Goal: Communication & Community: Answer question/provide support

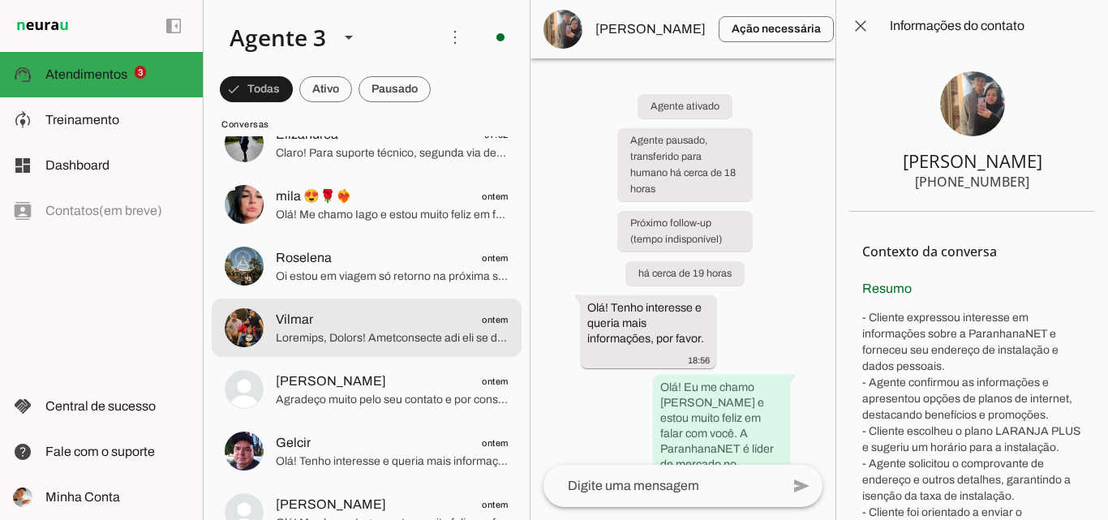
scroll to position [406, 0]
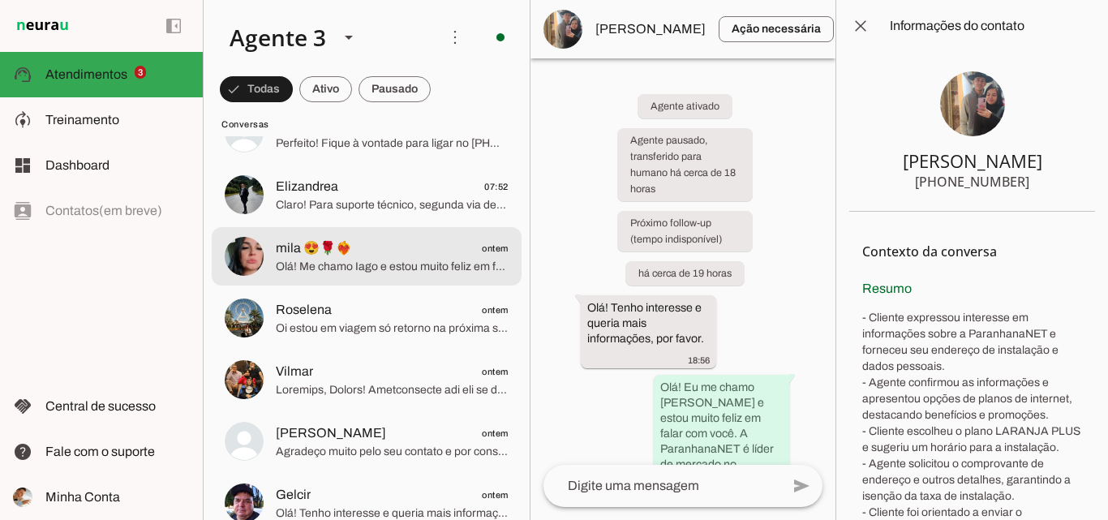
click at [422, 254] on span "mila 😍🌹❤️‍🔥 ontem" at bounding box center [392, 248] width 233 height 20
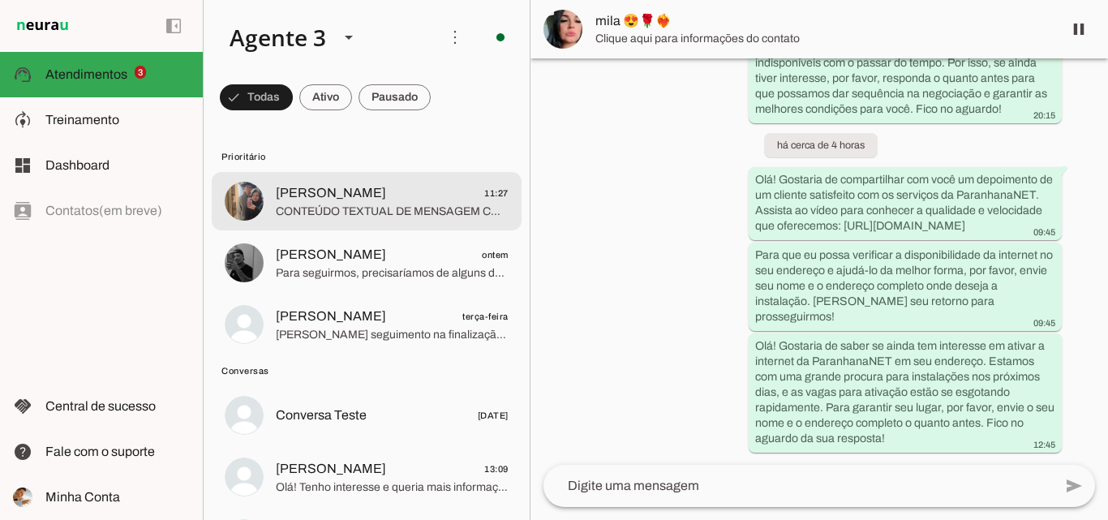
click at [390, 204] on span "CONTEÚDO TEXTUAL DE MENSAGEM COM IMAGEM (URL [URL][DOMAIN_NAME]) :" at bounding box center [392, 212] width 233 height 16
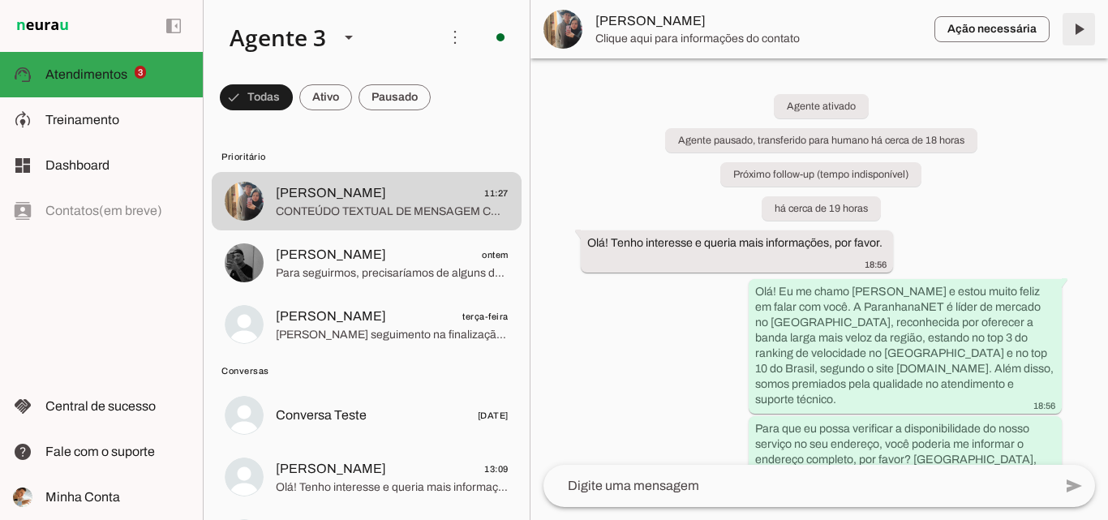
click at [1082, 33] on span at bounding box center [1078, 29] width 39 height 39
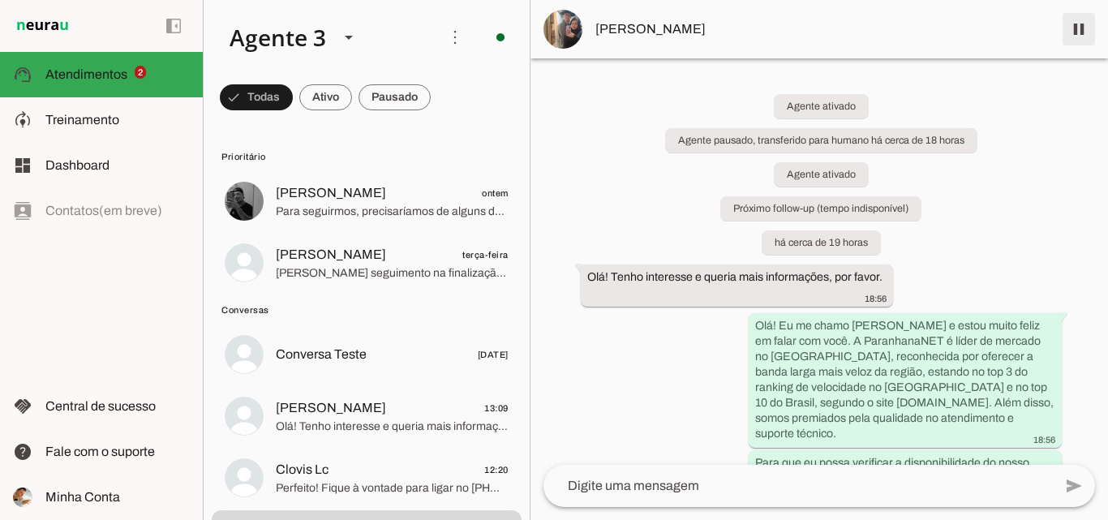
click at [1080, 34] on span at bounding box center [1078, 29] width 39 height 39
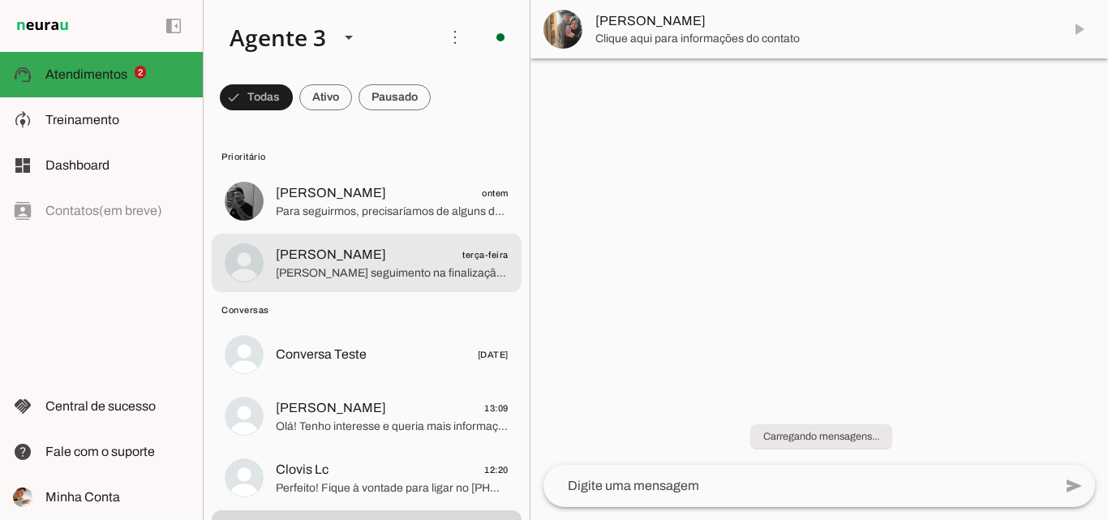
click at [367, 246] on span "[PERSON_NAME]" at bounding box center [331, 254] width 110 height 19
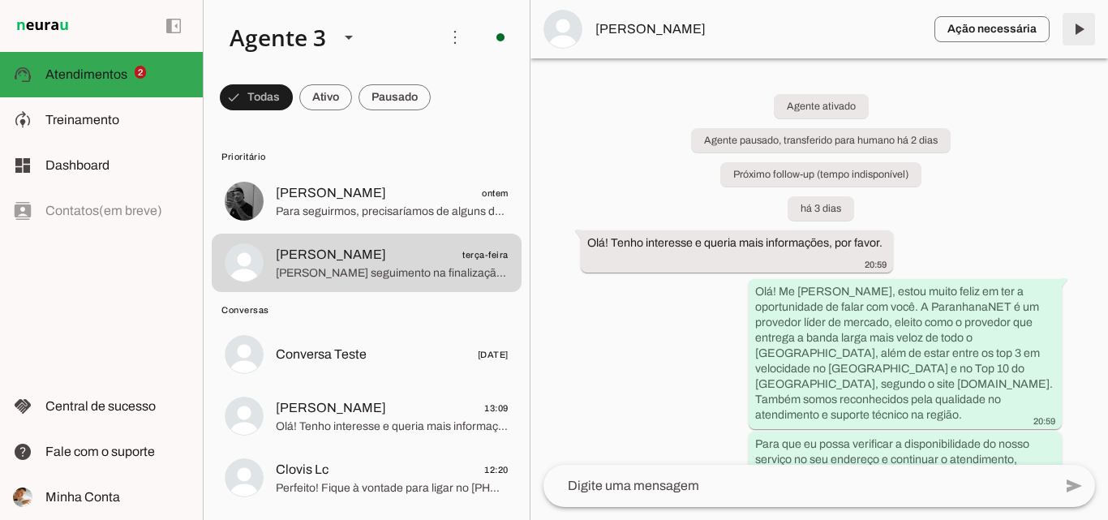
click at [1080, 32] on span at bounding box center [1078, 29] width 39 height 39
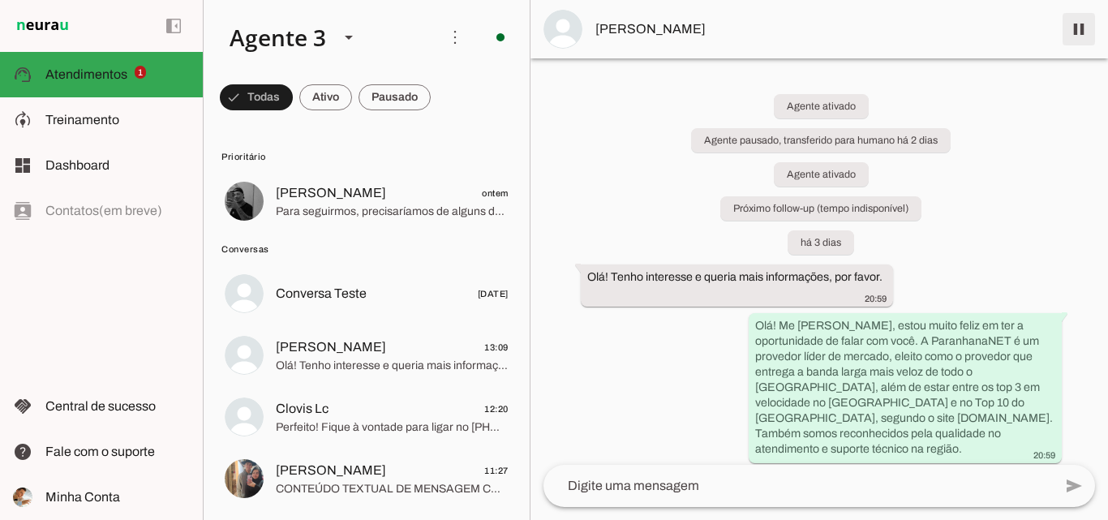
click at [1075, 37] on span at bounding box center [1078, 29] width 39 height 39
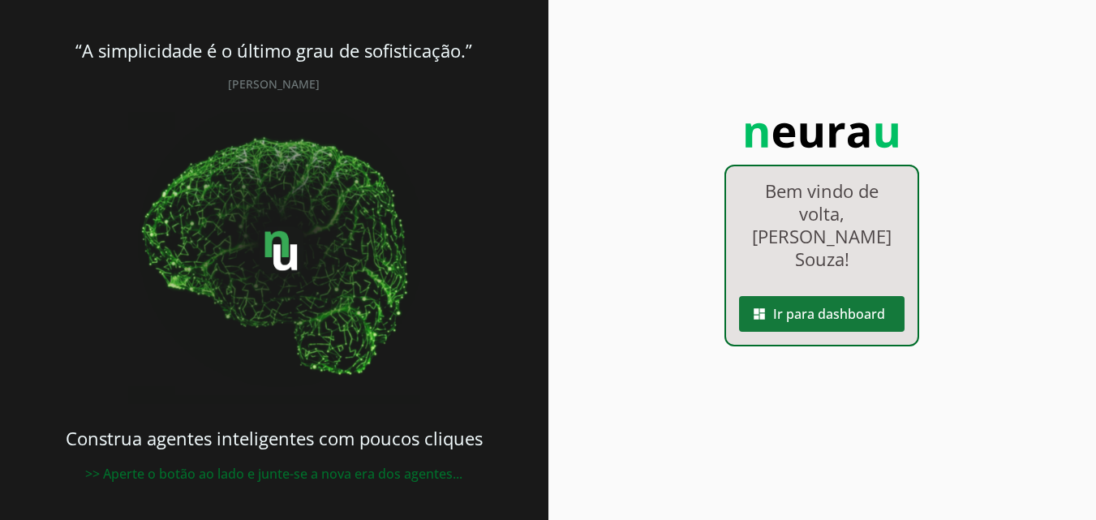
click at [806, 294] on span at bounding box center [821, 313] width 165 height 39
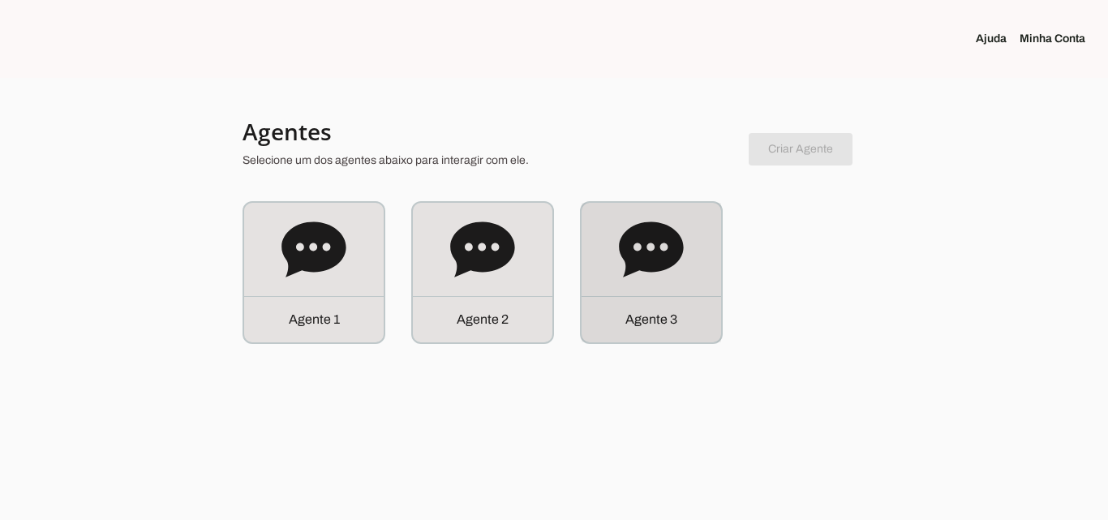
click at [683, 281] on icon at bounding box center [651, 249] width 65 height 65
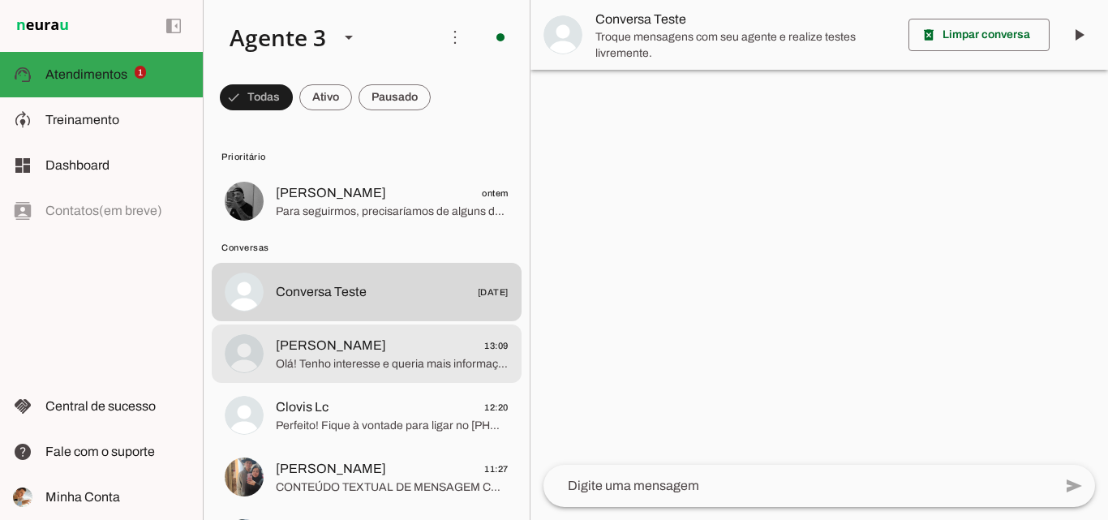
scroll to position [243, 0]
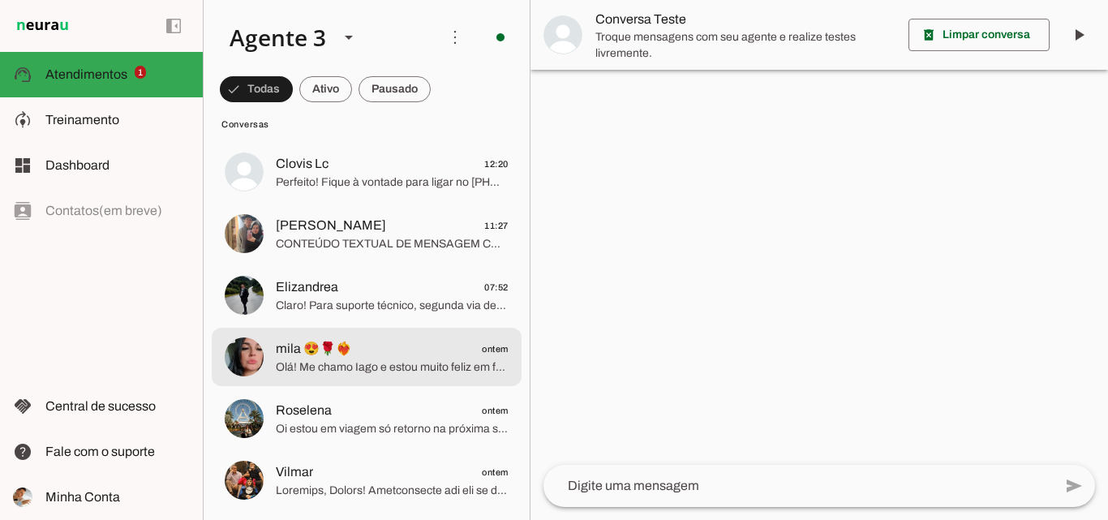
click at [427, 355] on span "mila 😍🌹❤️‍🔥 ontem" at bounding box center [392, 349] width 233 height 20
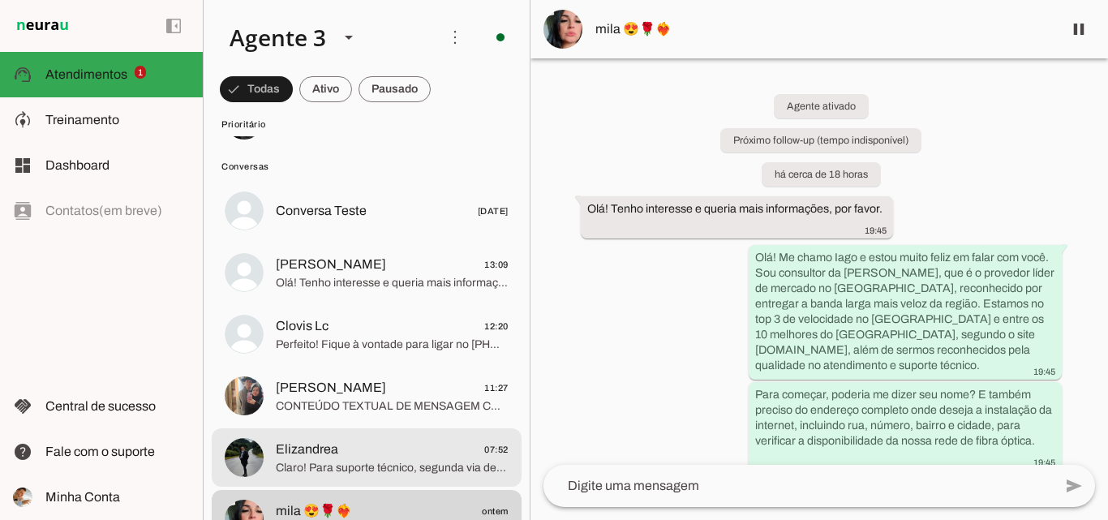
scroll to position [162, 0]
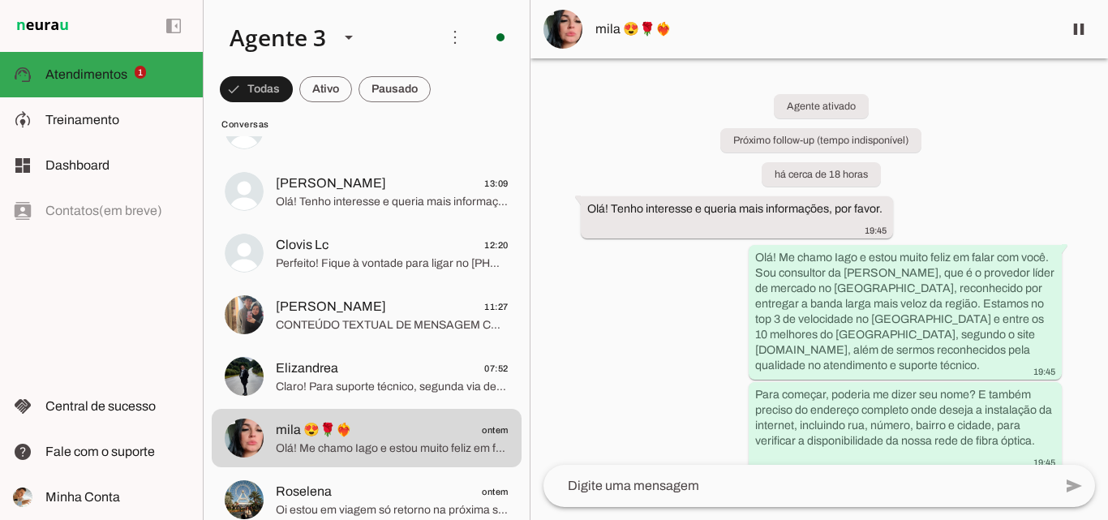
click at [650, 27] on span "mila 😍🌹❤️‍🔥" at bounding box center [822, 28] width 454 height 19
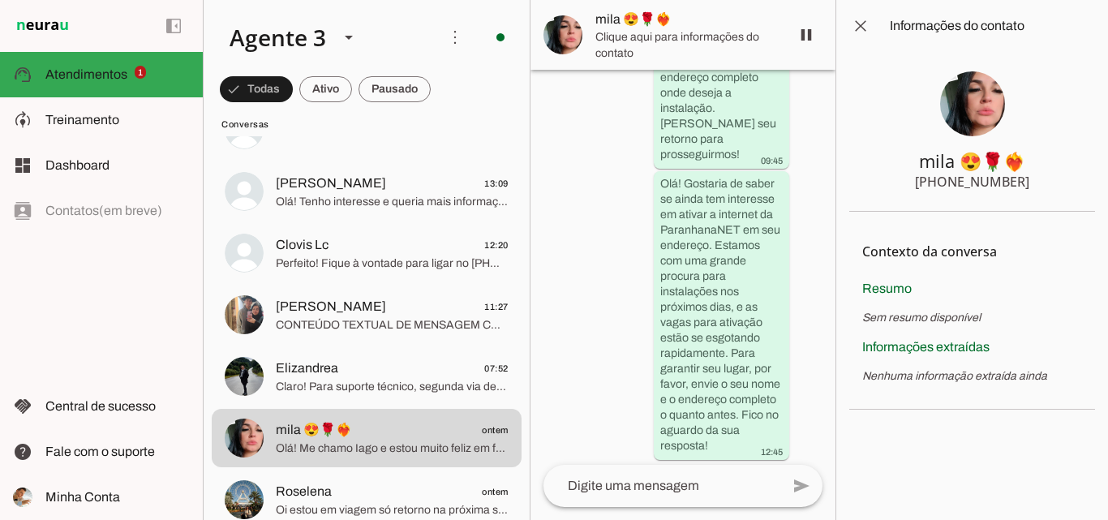
scroll to position [1510, 0]
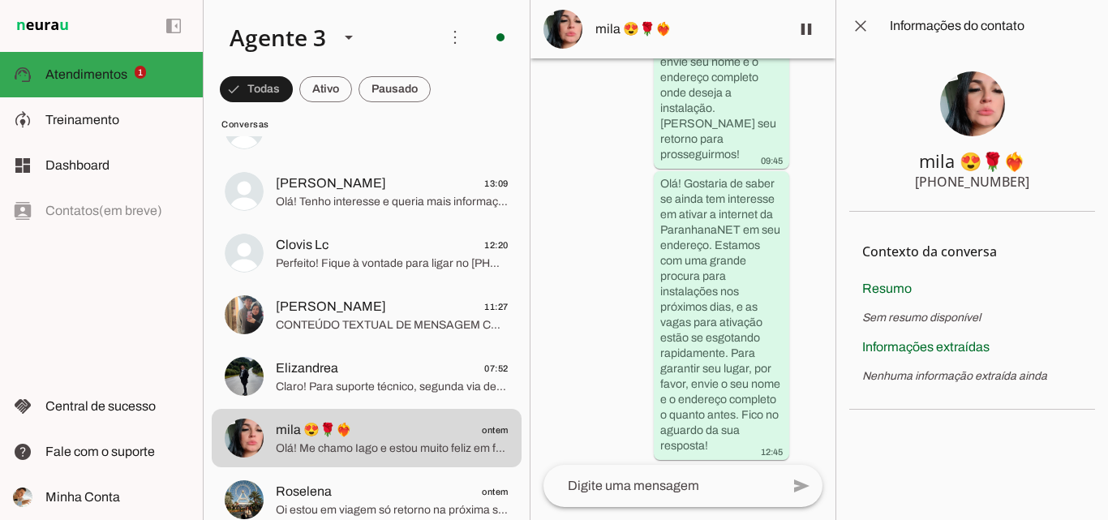
drag, startPoint x: 948, startPoint y: 179, endPoint x: 1032, endPoint y: 186, distance: 84.6
click at [1032, 186] on section "mila 😍🌹❤️‍🔥 [PHONE_NUMBER]" at bounding box center [972, 132] width 246 height 160
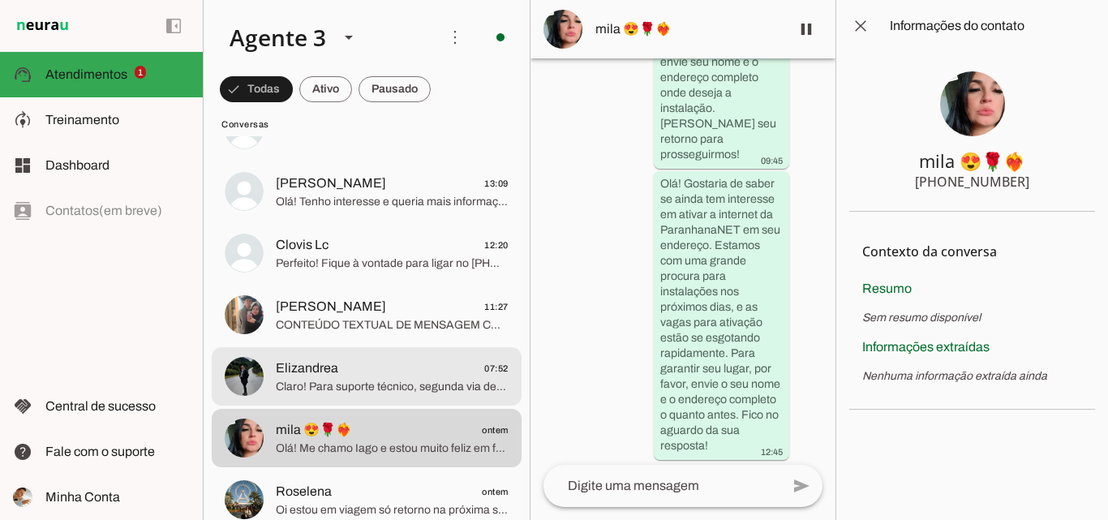
click at [394, 370] on span "Elizandrea 07:52" at bounding box center [392, 368] width 233 height 20
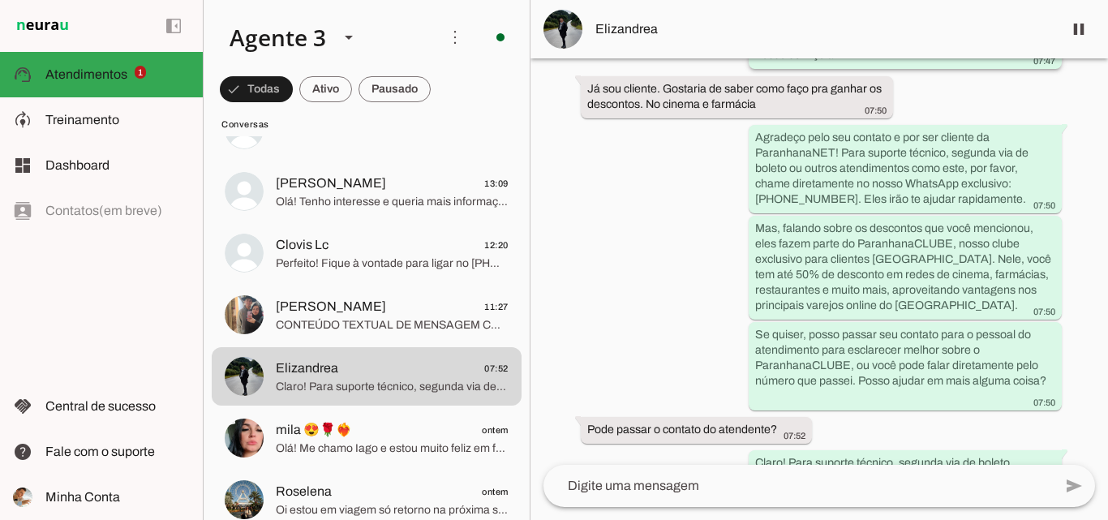
scroll to position [531, 0]
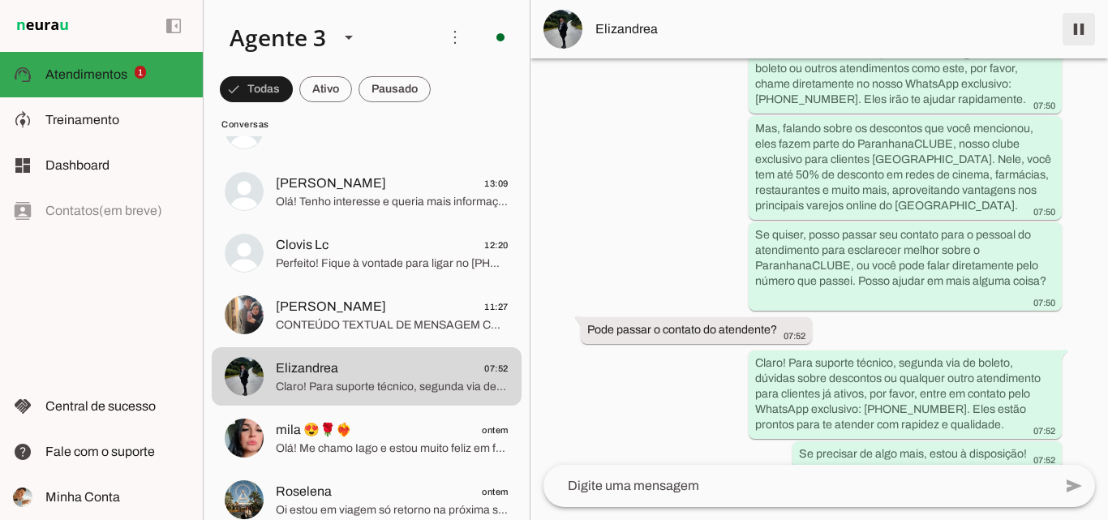
click at [1083, 25] on span at bounding box center [1078, 29] width 39 height 39
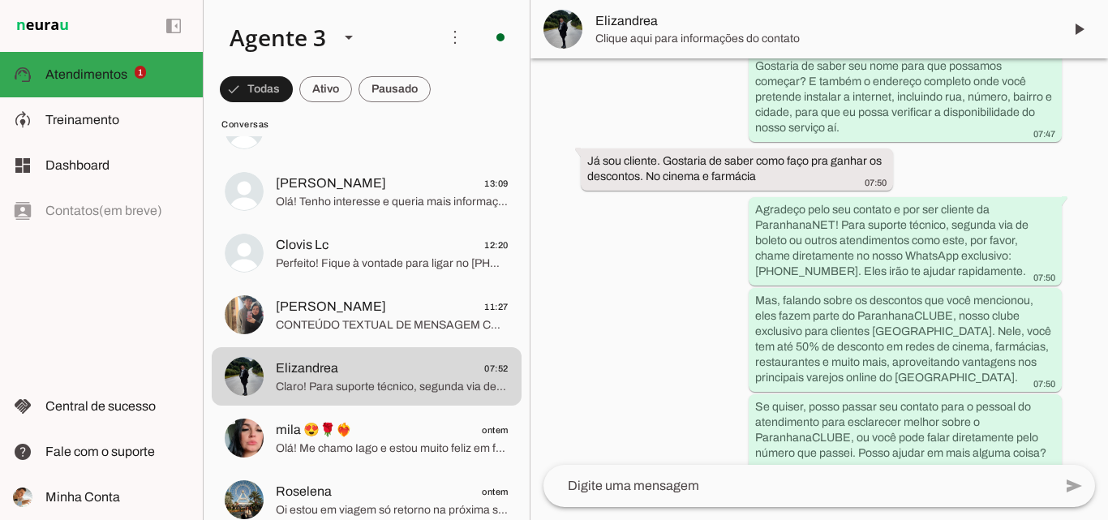
scroll to position [406, 0]
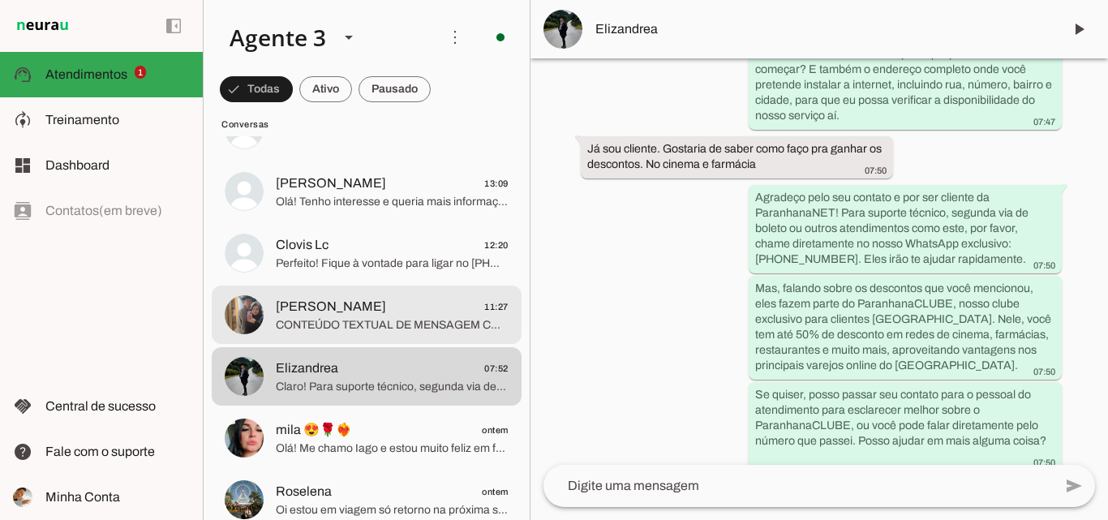
click at [379, 311] on span "[PERSON_NAME] 11:27" at bounding box center [392, 307] width 233 height 20
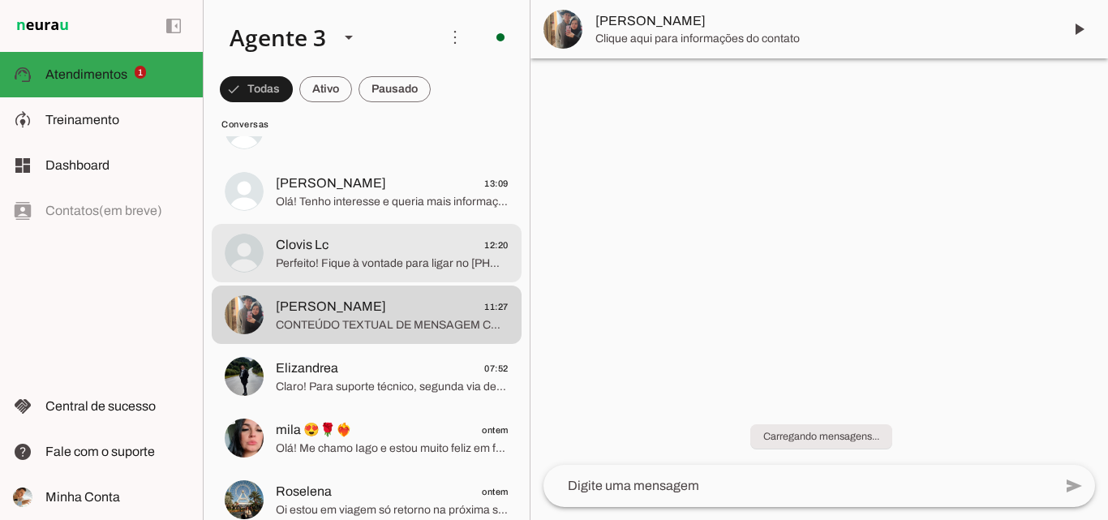
click at [401, 251] on span "Clovis Lc 12:20" at bounding box center [392, 245] width 233 height 20
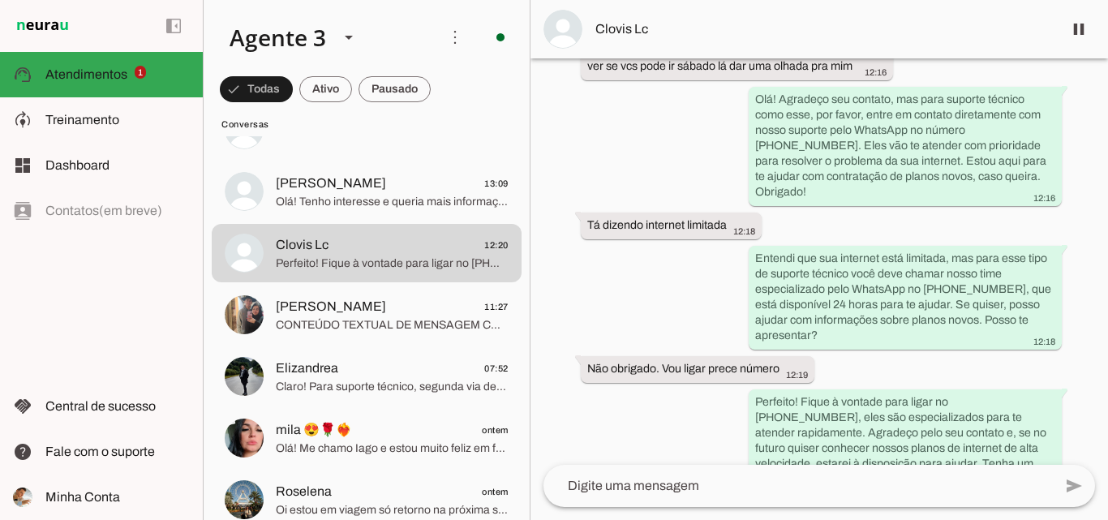
scroll to position [199, 0]
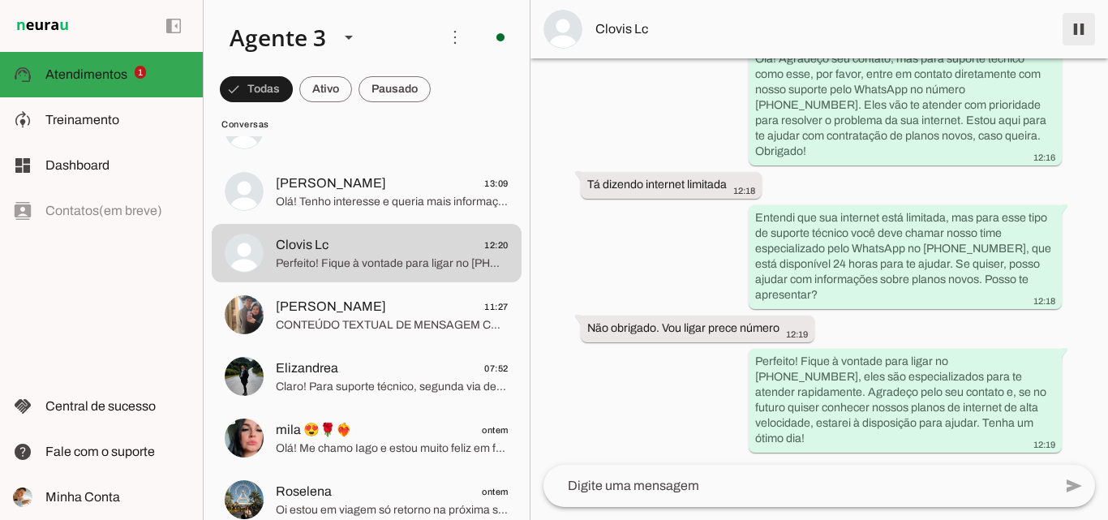
click at [1067, 36] on span at bounding box center [1078, 29] width 39 height 39
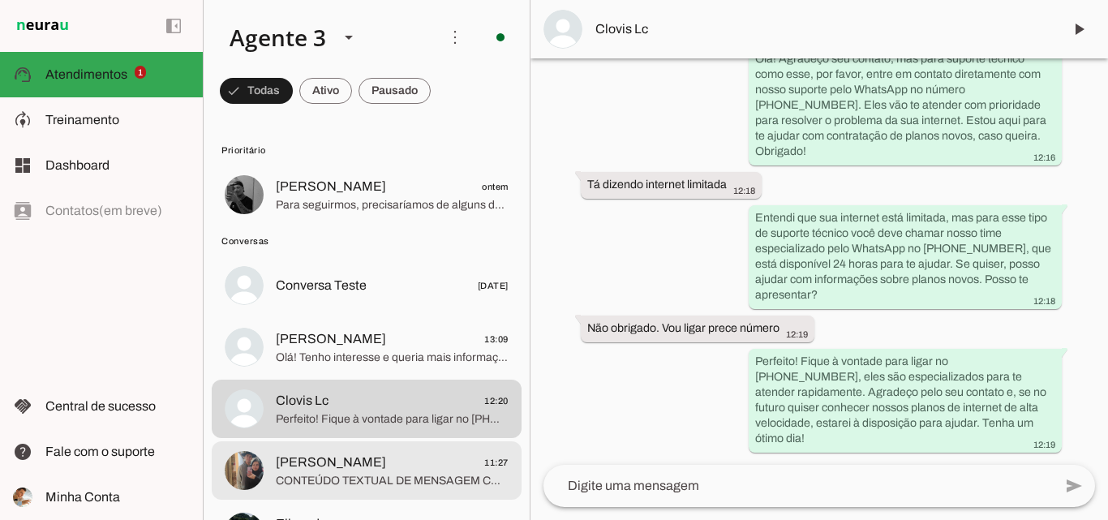
scroll to position [0, 0]
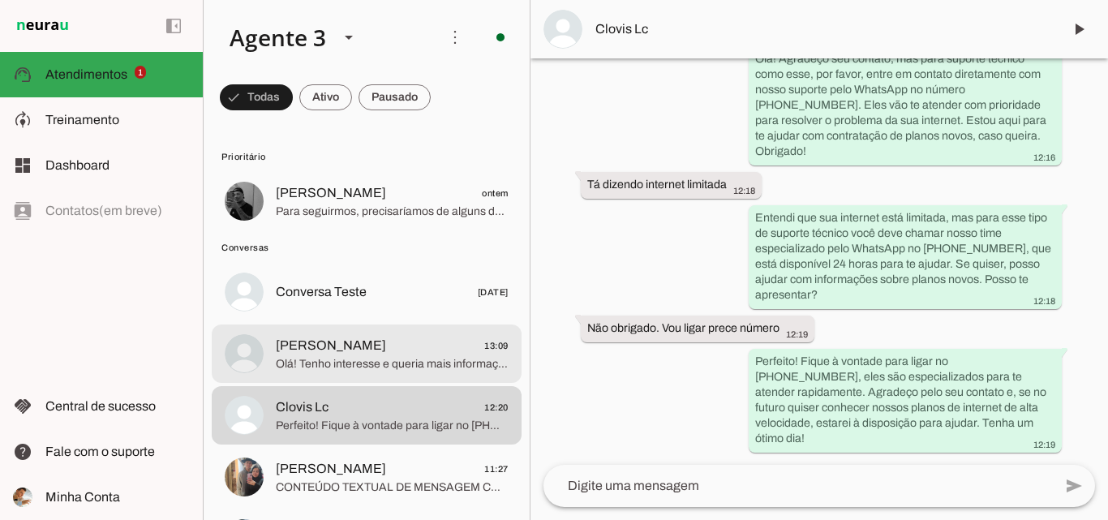
click at [386, 337] on span "[PERSON_NAME]" at bounding box center [331, 345] width 110 height 19
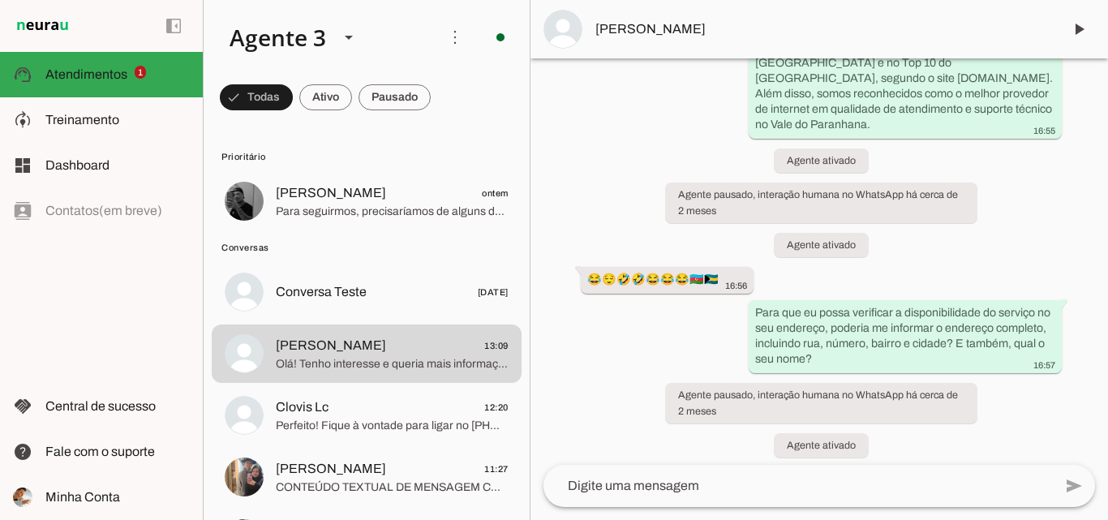
scroll to position [280, 0]
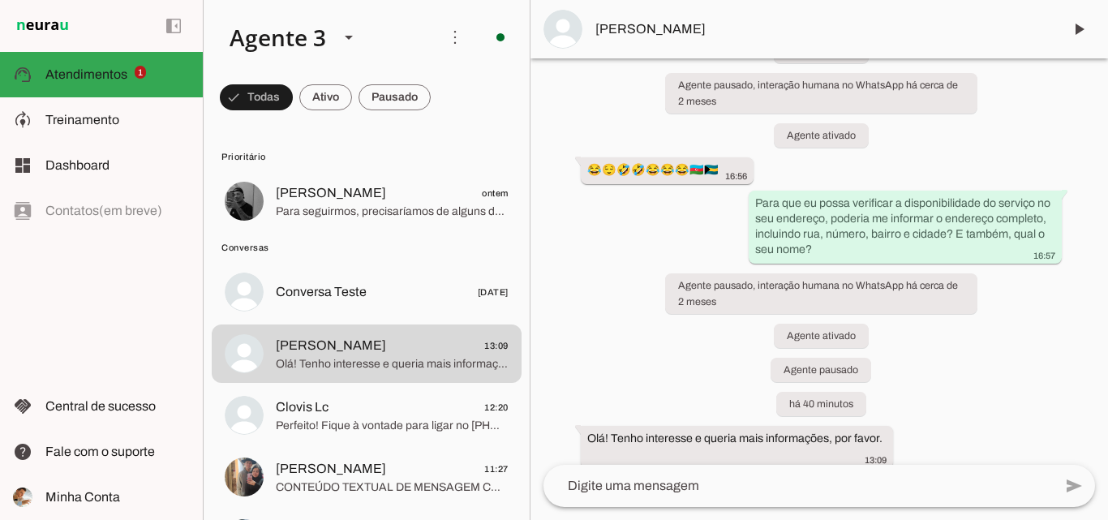
click at [740, 26] on span "[PERSON_NAME]" at bounding box center [822, 28] width 454 height 19
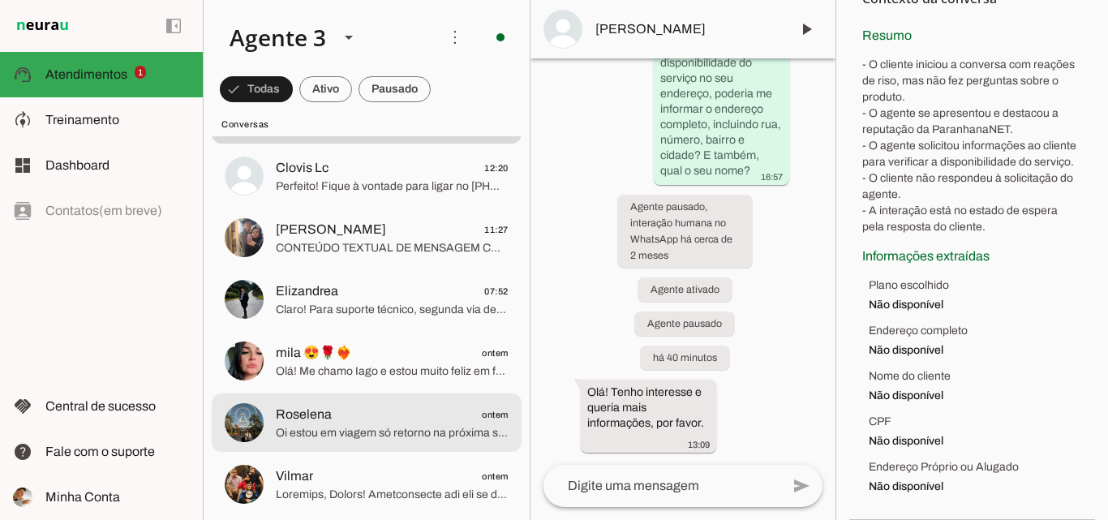
scroll to position [324, 0]
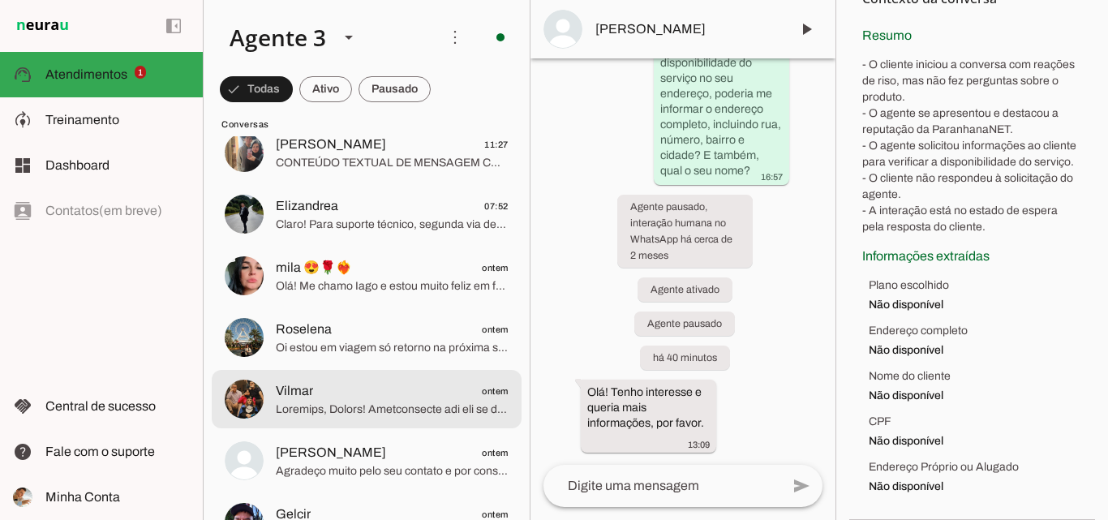
click at [445, 396] on span "Vilmar ontem" at bounding box center [392, 391] width 233 height 20
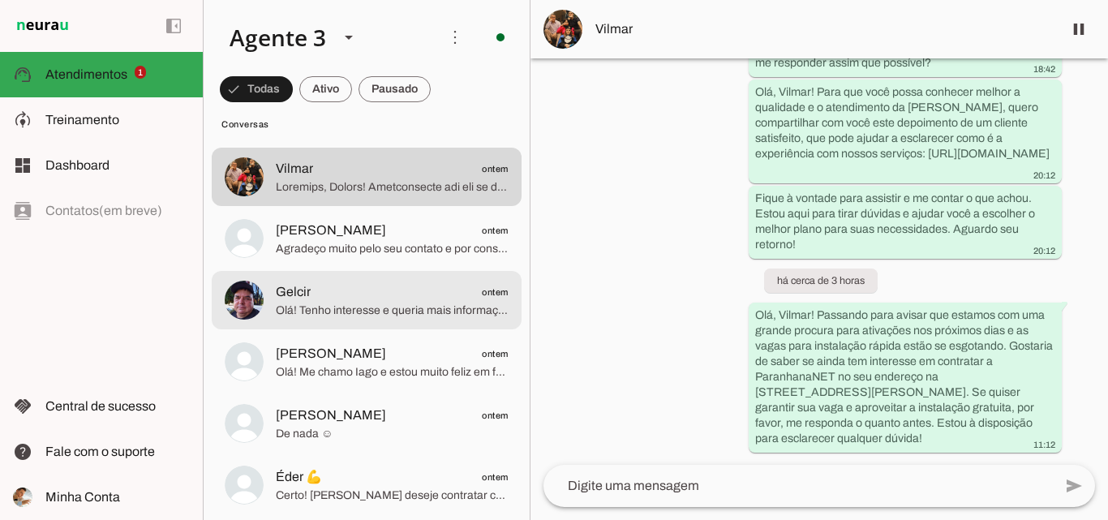
scroll to position [568, 0]
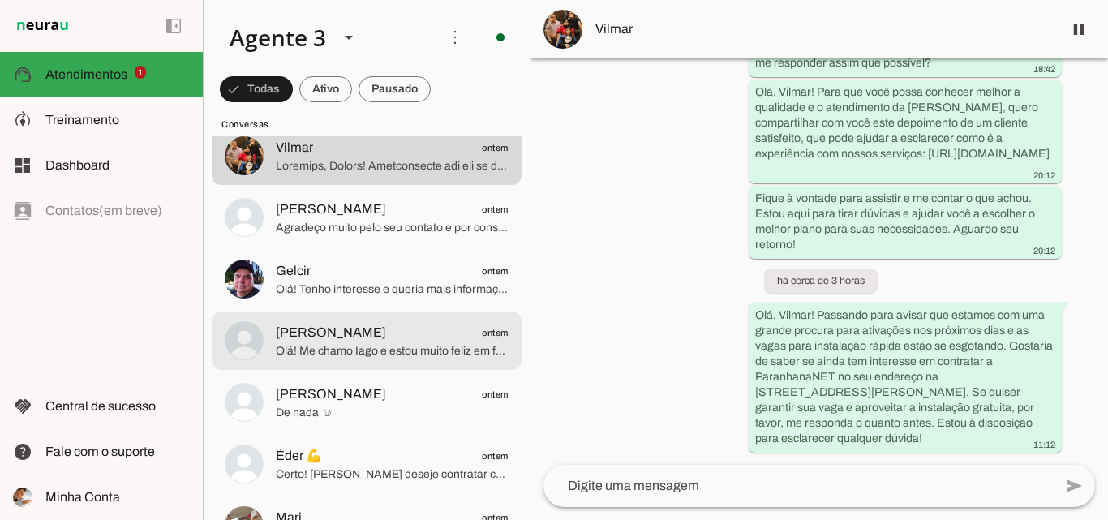
click at [393, 334] on span "[PERSON_NAME] ontem" at bounding box center [392, 333] width 233 height 20
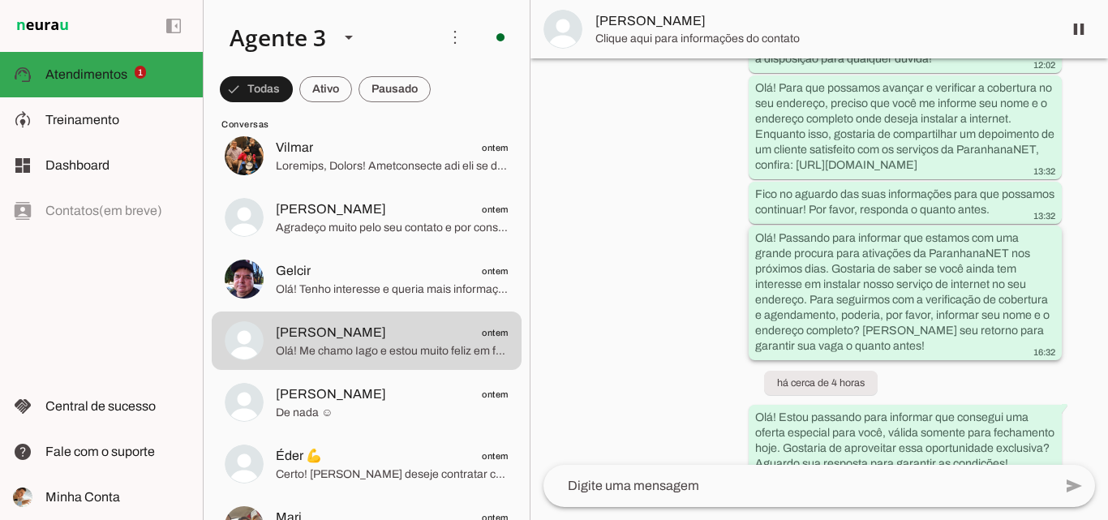
scroll to position [621, 0]
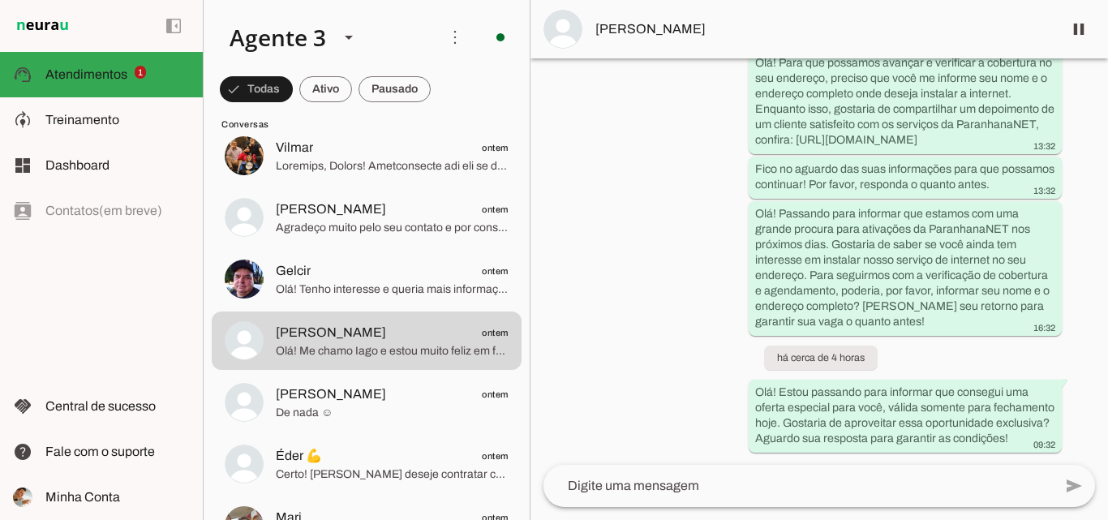
click at [770, 41] on md-item "[PERSON_NAME]" at bounding box center [818, 29] width 577 height 58
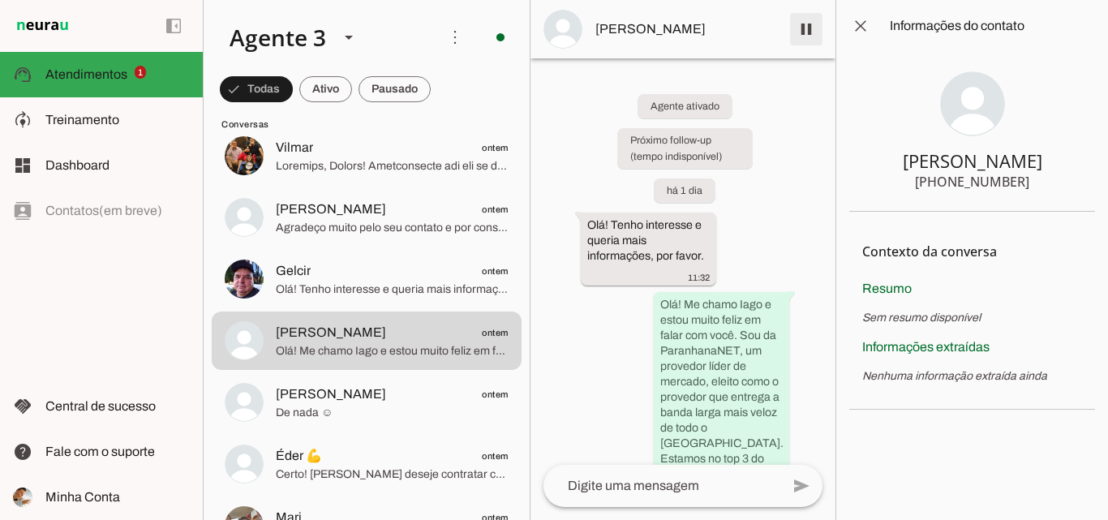
click at [806, 32] on span at bounding box center [806, 29] width 39 height 39
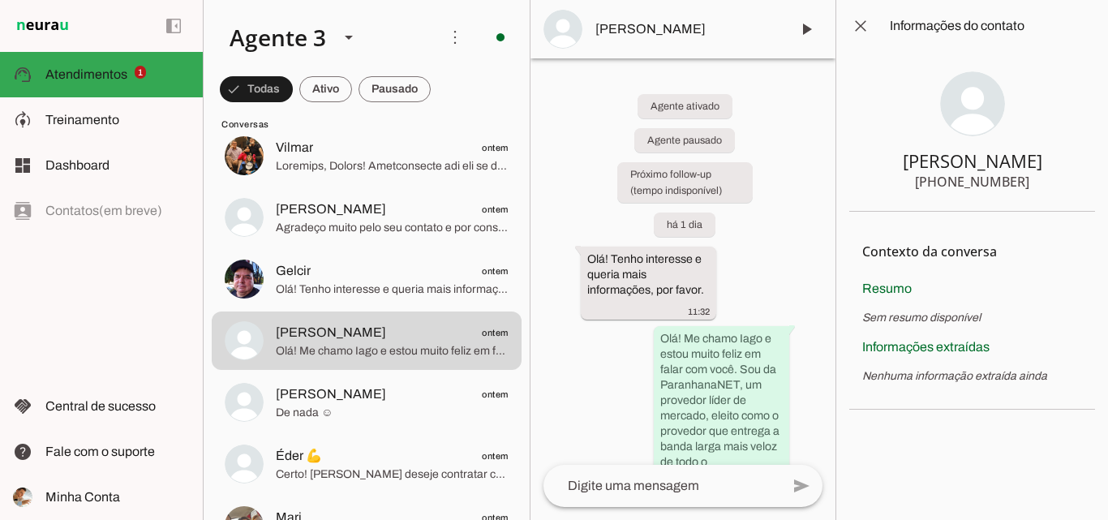
drag, startPoint x: 923, startPoint y: 161, endPoint x: 959, endPoint y: 174, distance: 37.7
click at [1033, 189] on section "[PERSON_NAME] [PHONE_NUMBER]" at bounding box center [972, 132] width 246 height 160
click at [928, 150] on section "[PERSON_NAME] [PHONE_NUMBER]" at bounding box center [972, 132] width 246 height 160
drag, startPoint x: 942, startPoint y: 155, endPoint x: 1042, endPoint y: 187, distance: 105.4
click at [1042, 187] on section "[PERSON_NAME] [PHONE_NUMBER]" at bounding box center [972, 132] width 246 height 160
